Goal: Book appointment/travel/reservation

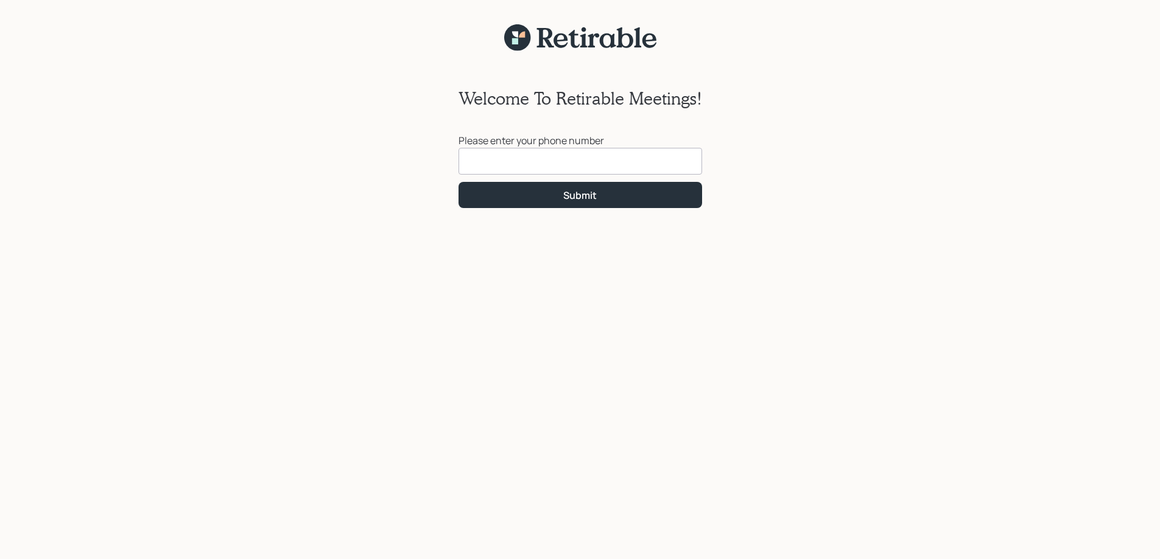
click at [486, 165] on input at bounding box center [579, 161] width 243 height 27
type input "[PHONE_NUMBER]"
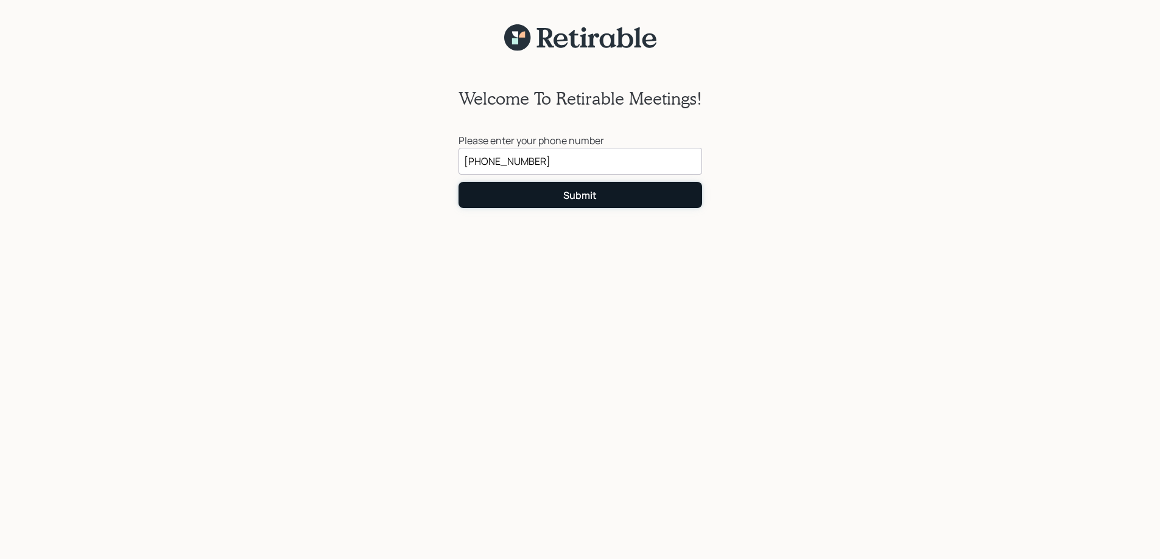
click at [541, 189] on button "Submit" at bounding box center [579, 195] width 243 height 26
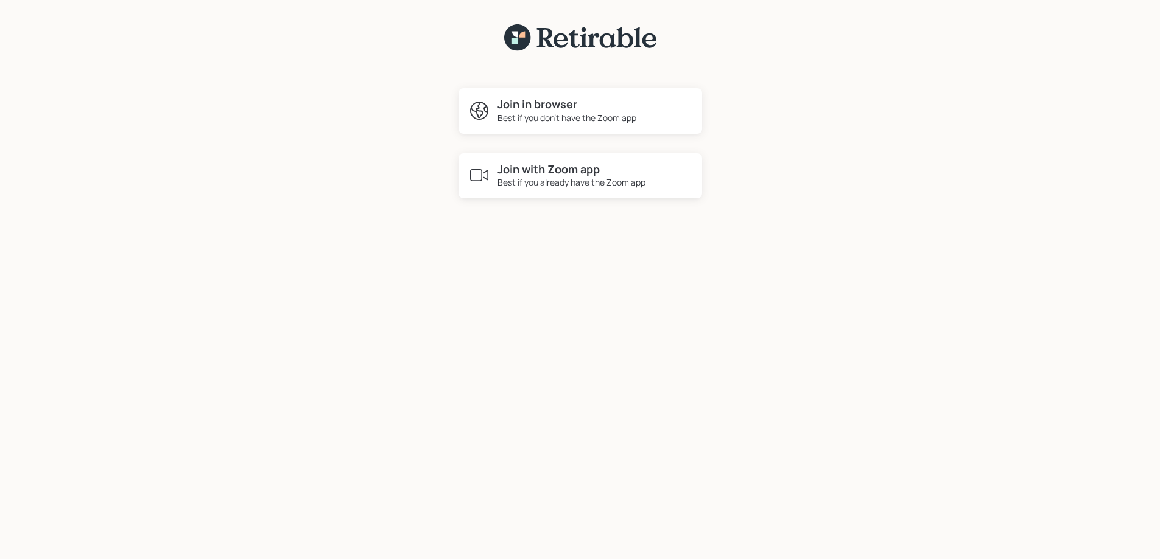
click at [518, 114] on div "Best if you don't have the Zoom app" at bounding box center [566, 117] width 139 height 13
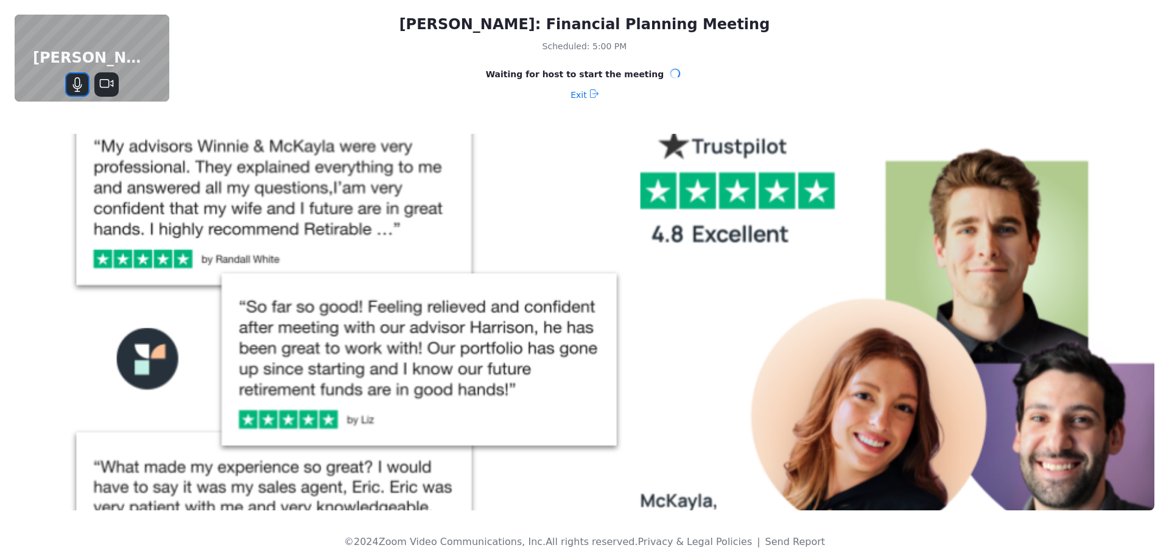
click at [71, 89] on icon "Mute" at bounding box center [77, 84] width 15 height 15
click at [71, 89] on icon "Unmute" at bounding box center [77, 84] width 15 height 15
click at [104, 81] on icon "Stop Video" at bounding box center [106, 84] width 15 height 15
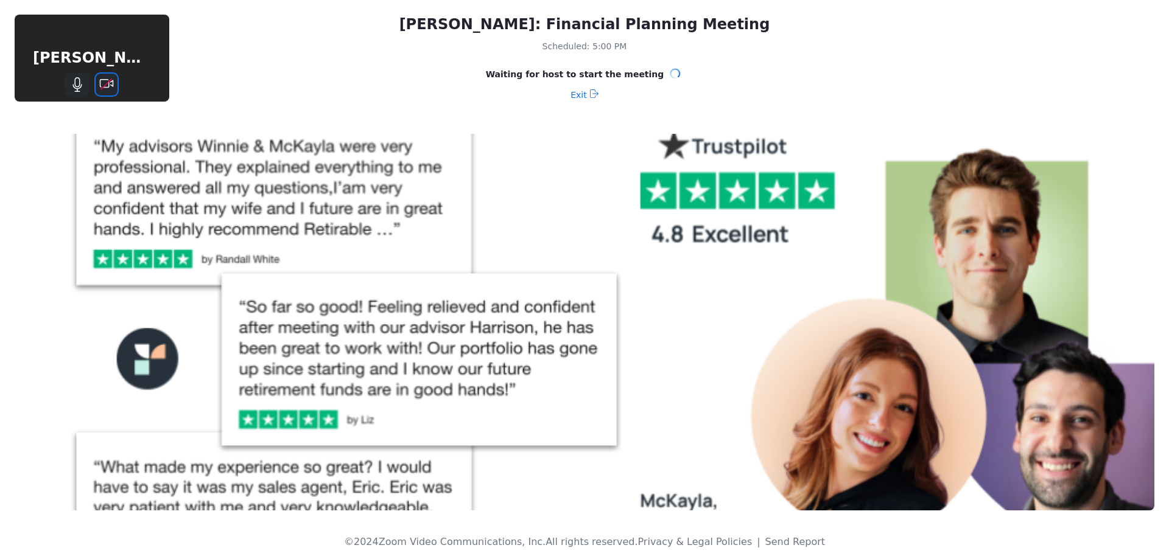
click at [104, 81] on icon "Start Video" at bounding box center [106, 84] width 15 height 15
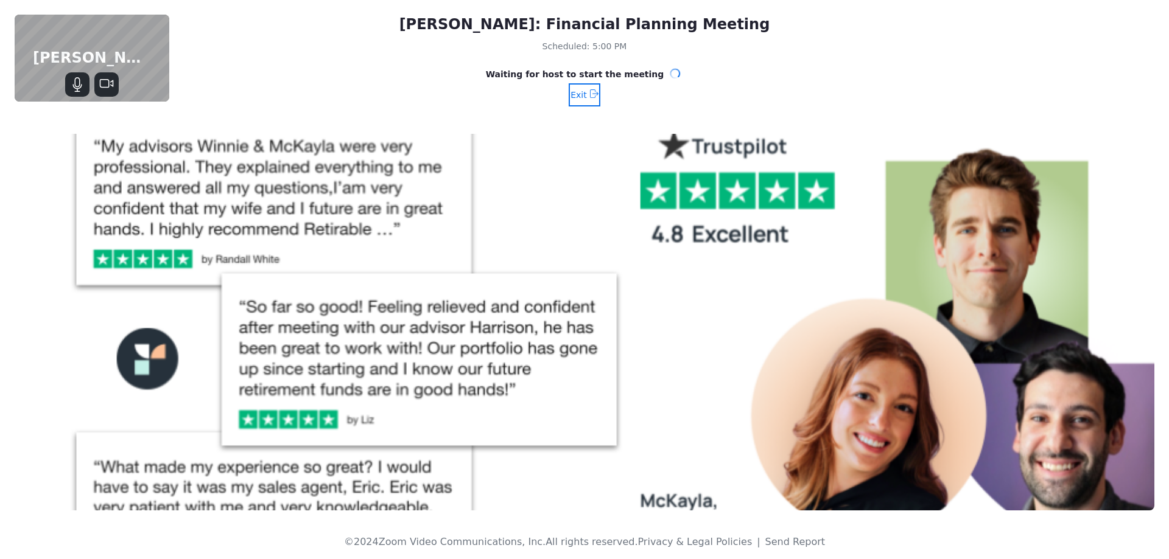
click at [581, 86] on span "Exit" at bounding box center [578, 94] width 16 height 19
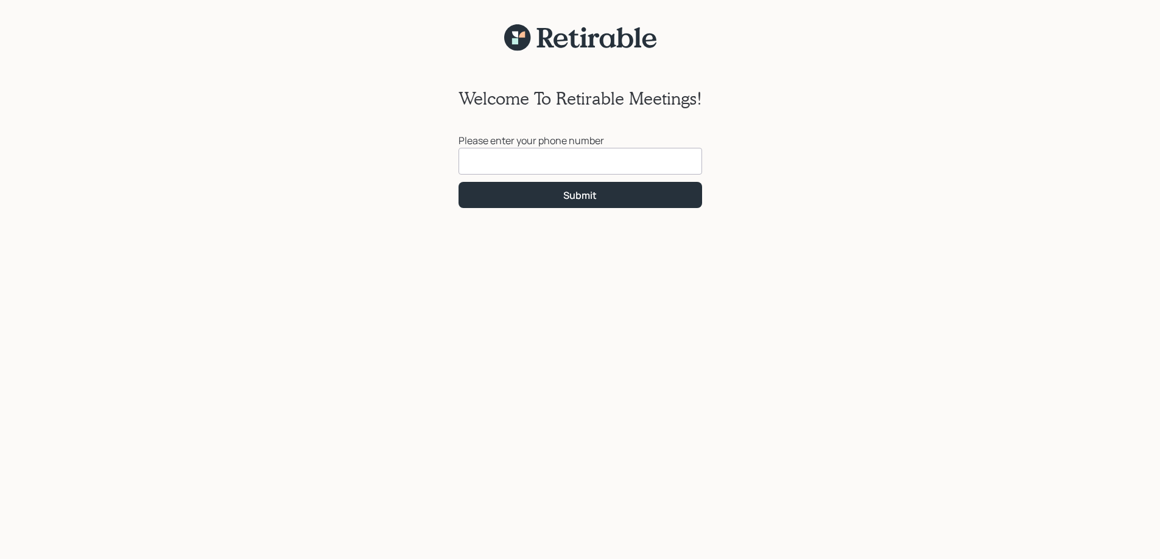
click at [486, 155] on input at bounding box center [579, 161] width 243 height 27
type input "[PHONE_NUMBER]"
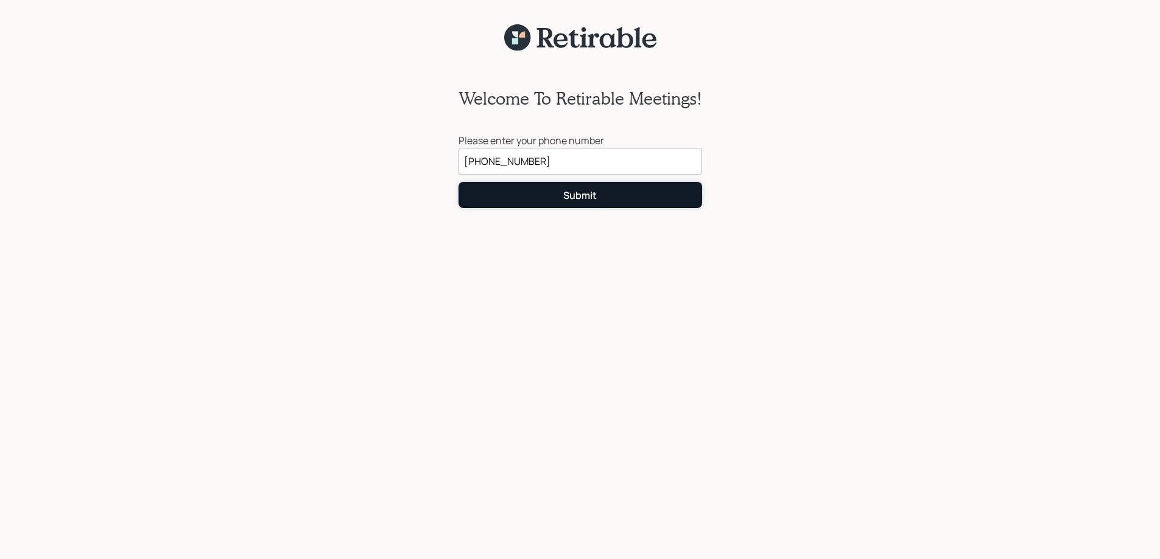
click at [630, 198] on button "Submit" at bounding box center [579, 195] width 243 height 26
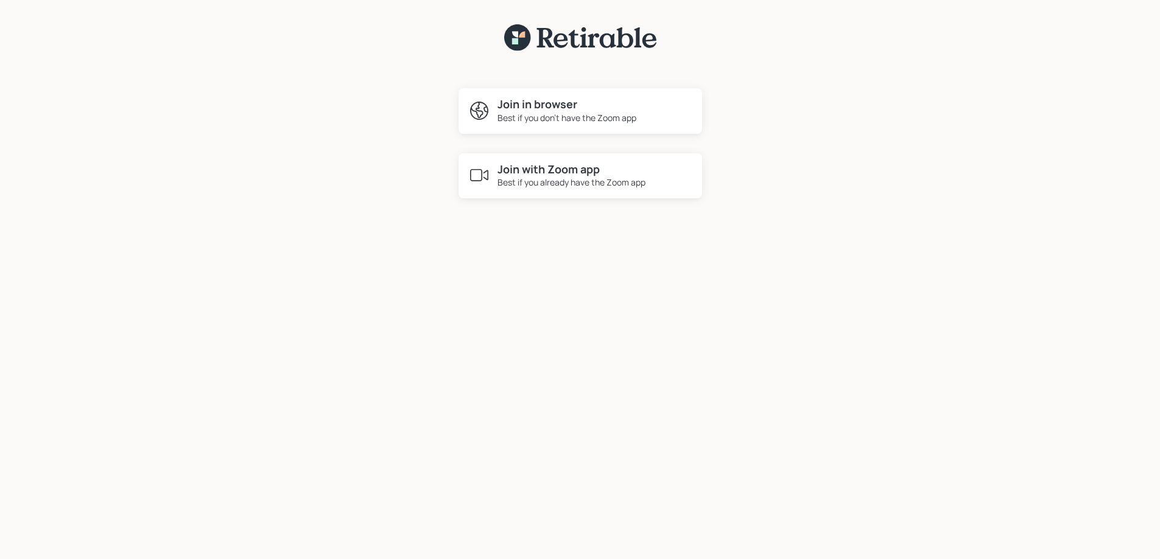
click at [541, 100] on h4 "Join in browser" at bounding box center [566, 104] width 139 height 13
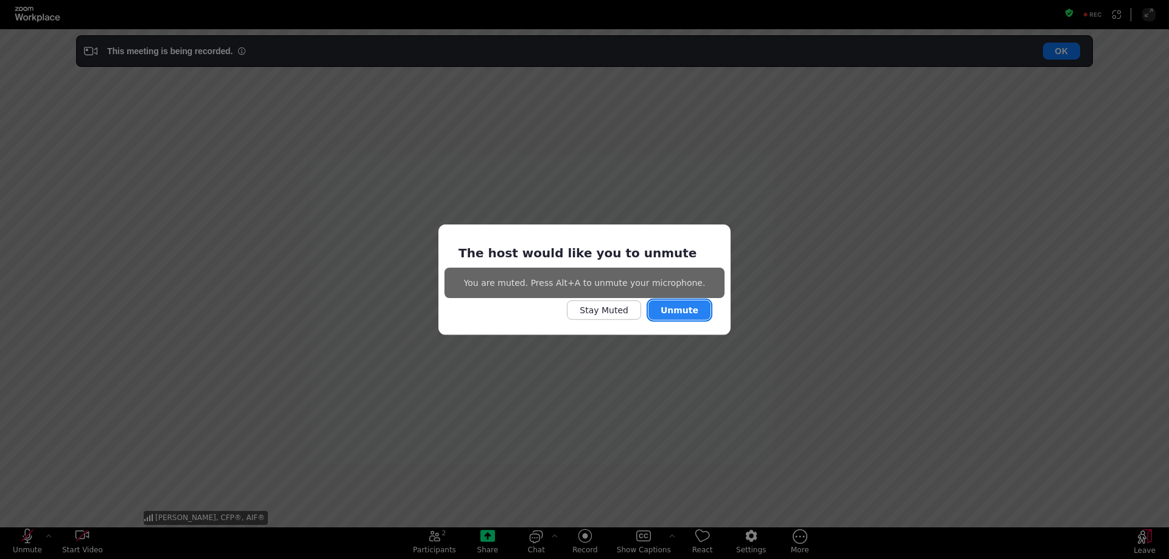
click at [660, 312] on button "Unmute" at bounding box center [679, 310] width 62 height 19
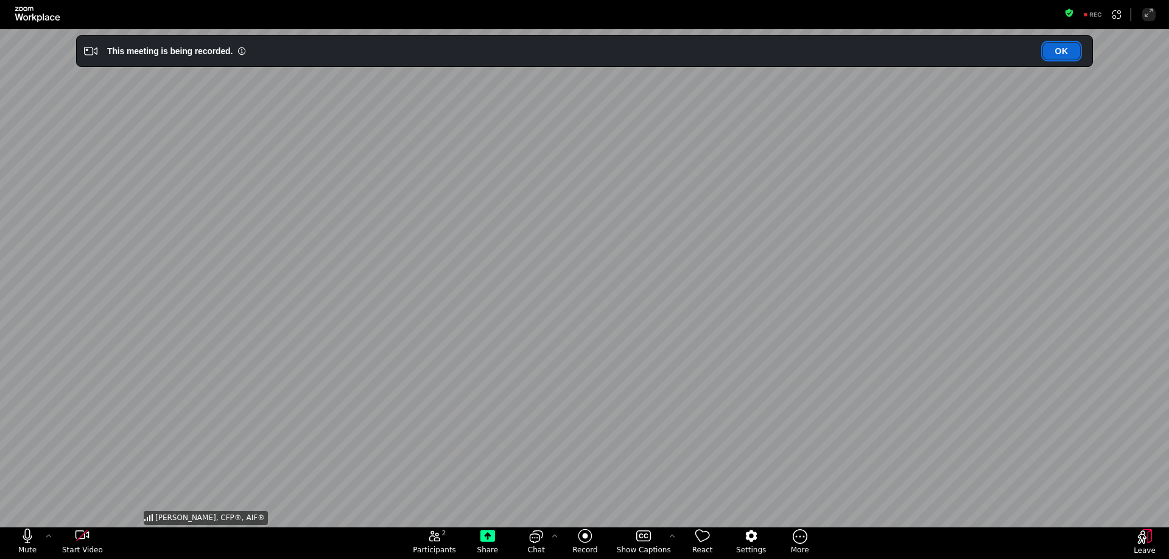
click at [1061, 50] on button "OK" at bounding box center [1061, 51] width 37 height 17
click at [1060, 45] on button "OK" at bounding box center [1061, 51] width 37 height 17
click at [1150, 12] on icon "Enter Full Screen" at bounding box center [1149, 13] width 10 height 10
